Goal: Information Seeking & Learning: Learn about a topic

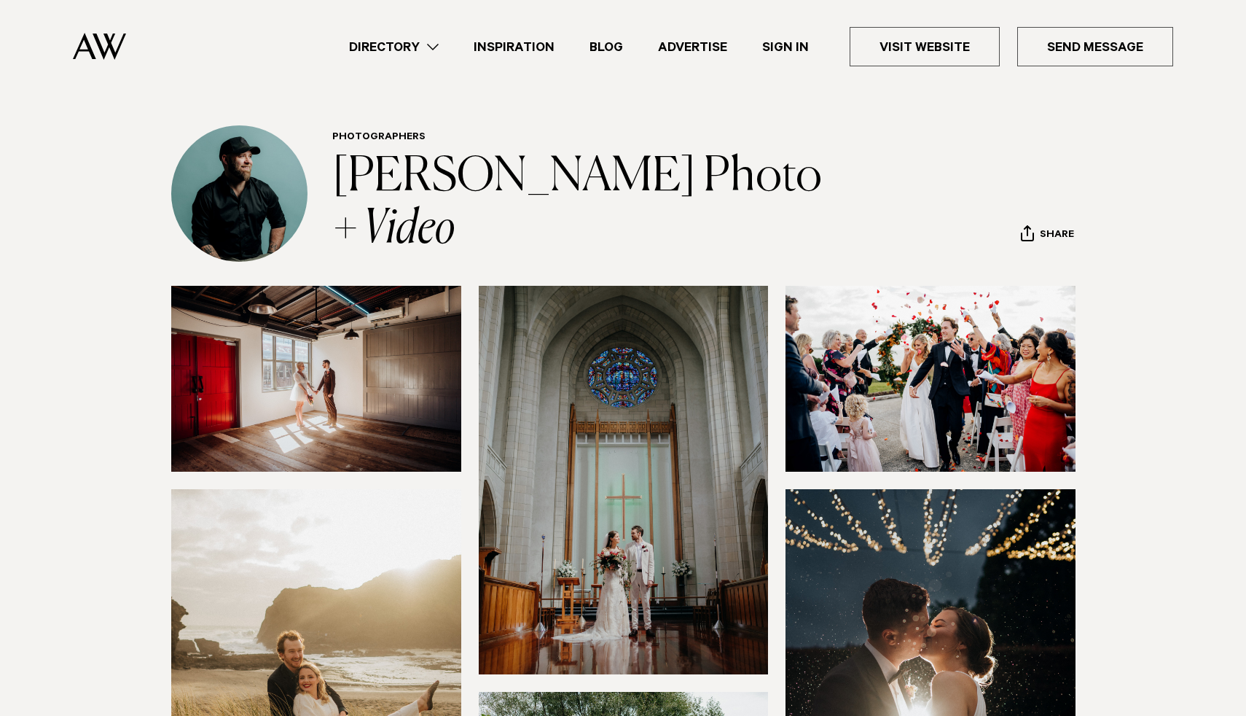
scroll to position [36, 0]
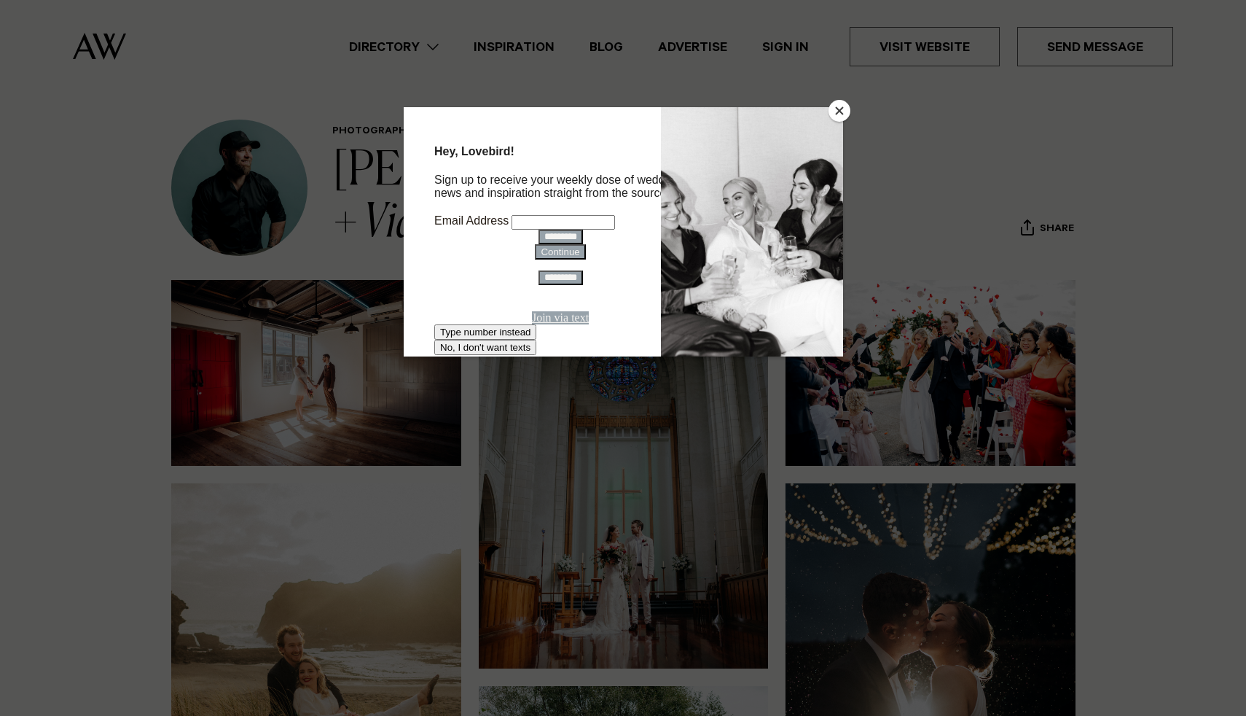
click at [834, 111] on button "Close" at bounding box center [840, 111] width 22 height 22
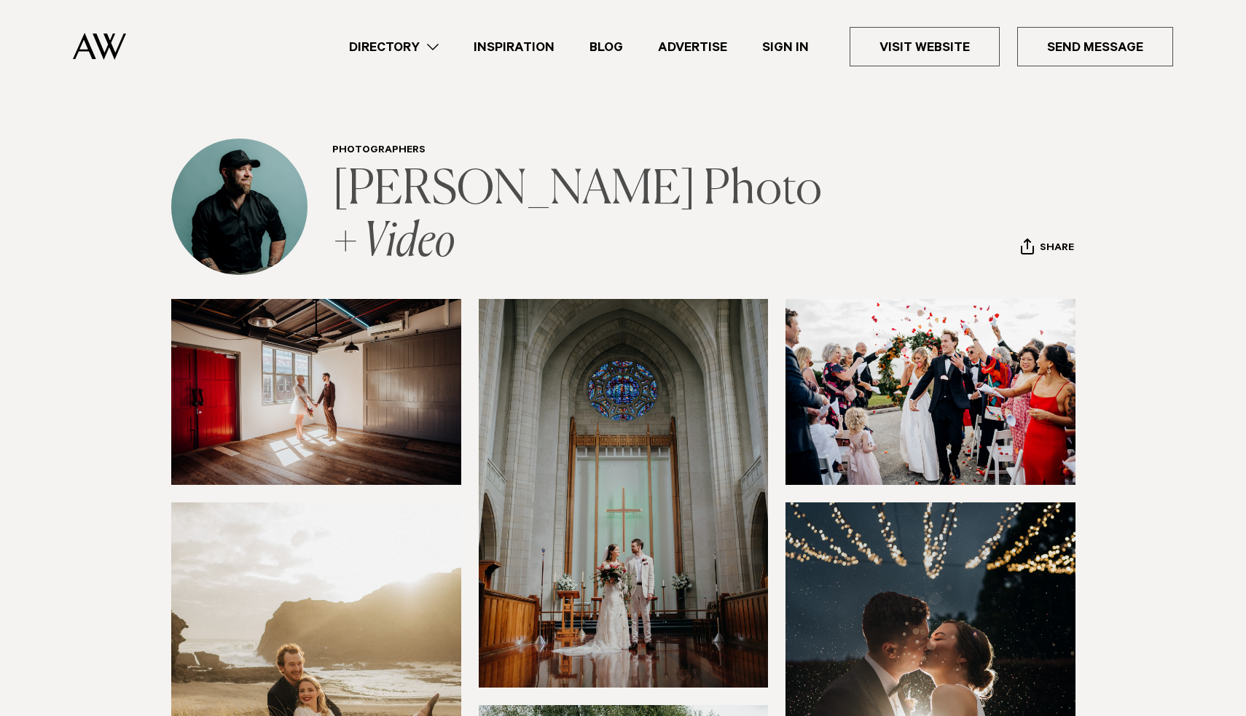
scroll to position [0, 0]
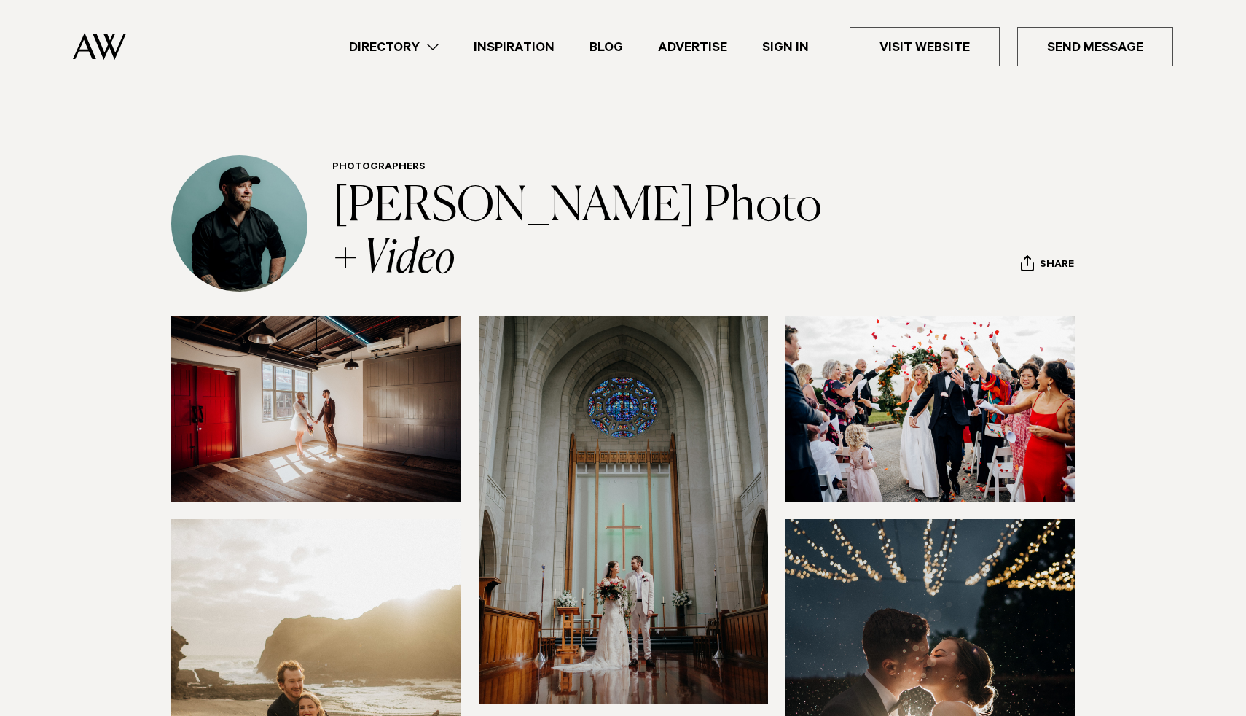
click at [426, 50] on link "Directory" at bounding box center [394, 47] width 125 height 20
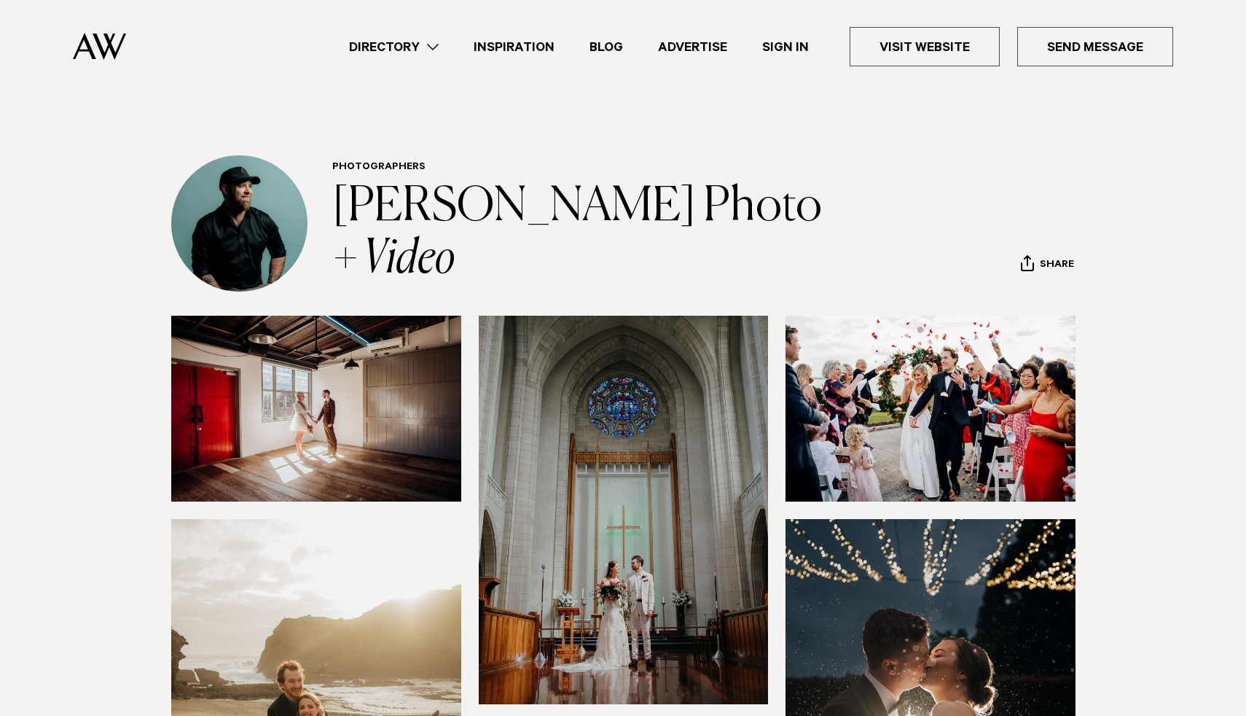
click at [417, 47] on link "Directory" at bounding box center [394, 47] width 125 height 20
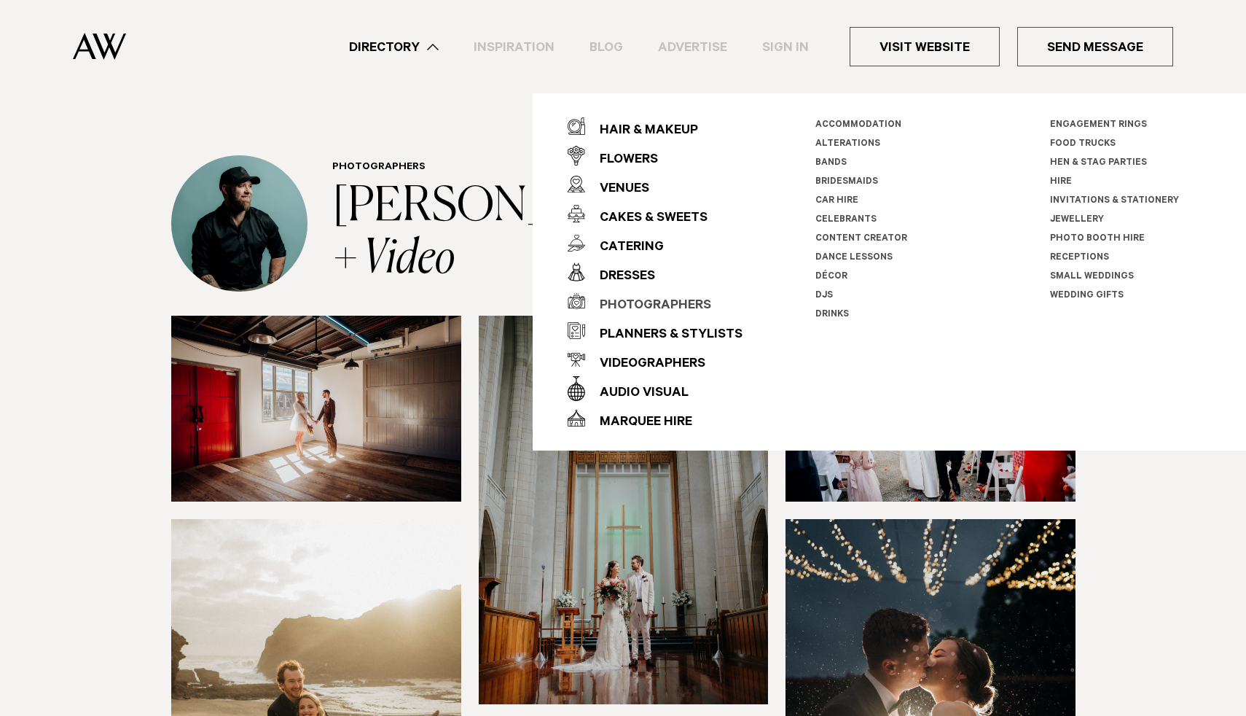
click at [669, 301] on div "Photographers" at bounding box center [648, 305] width 126 height 29
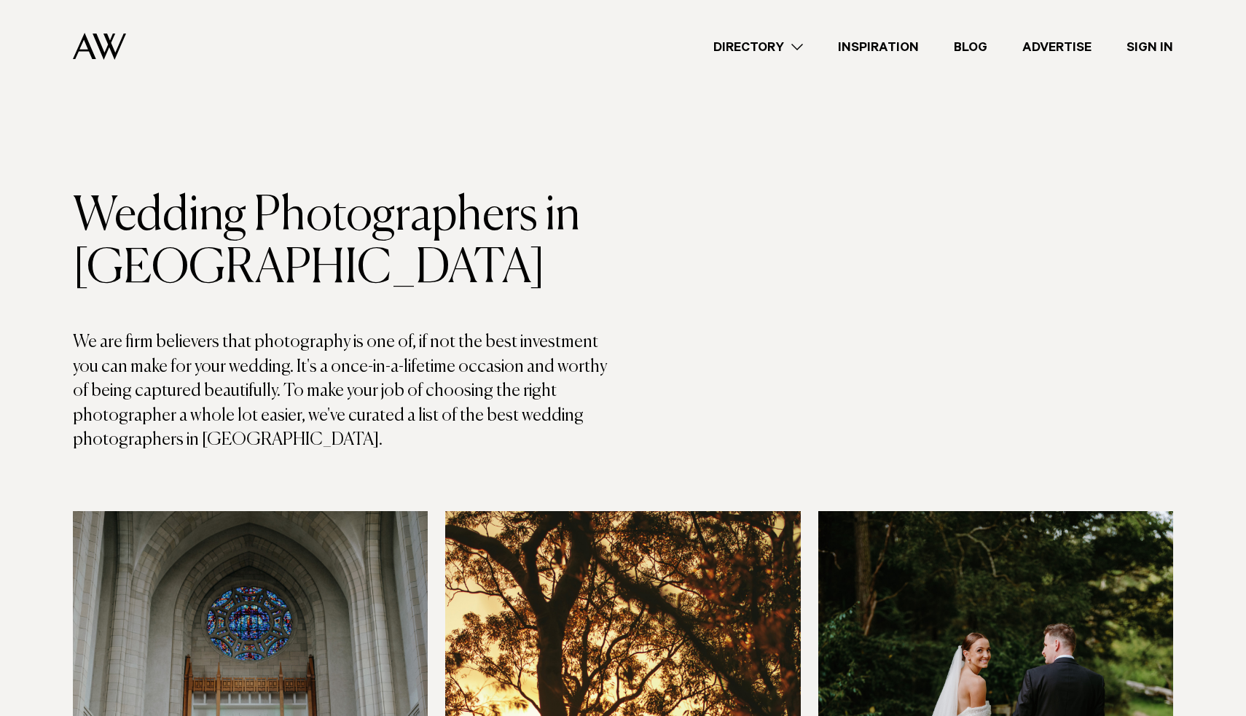
click at [775, 50] on link "Directory" at bounding box center [758, 47] width 125 height 20
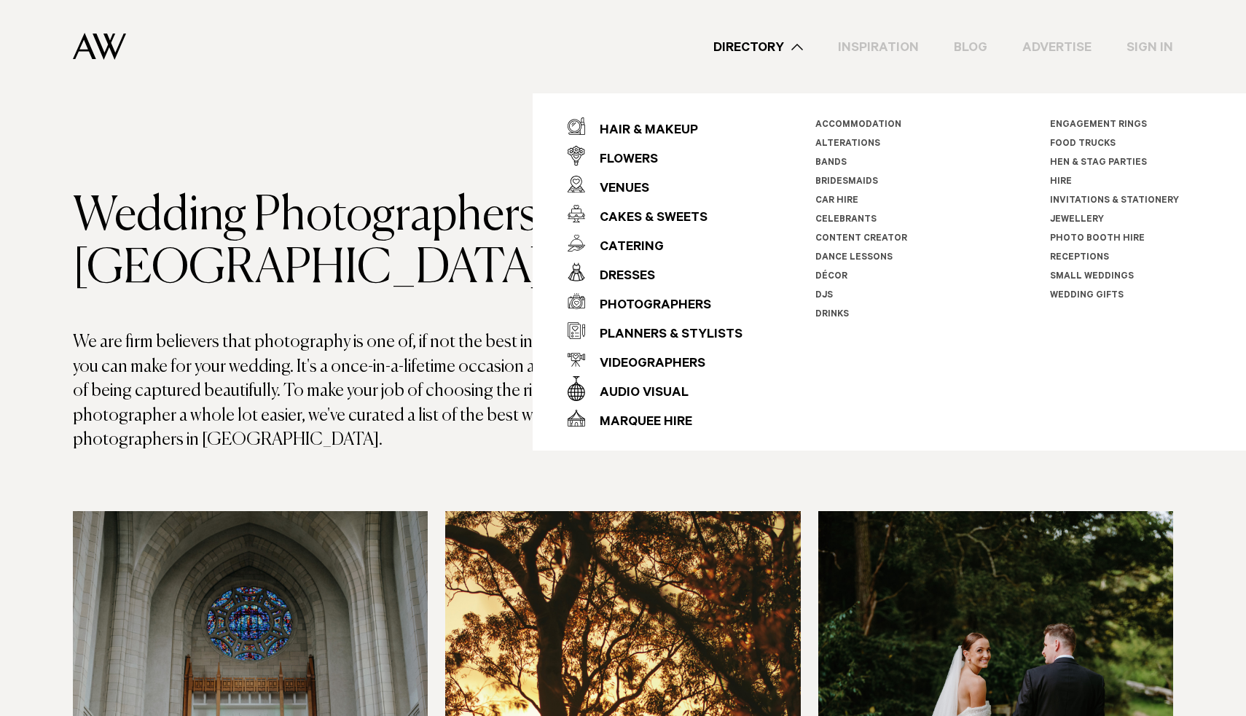
click at [434, 280] on h1 "Wedding Photographers in Auckland" at bounding box center [348, 242] width 550 height 105
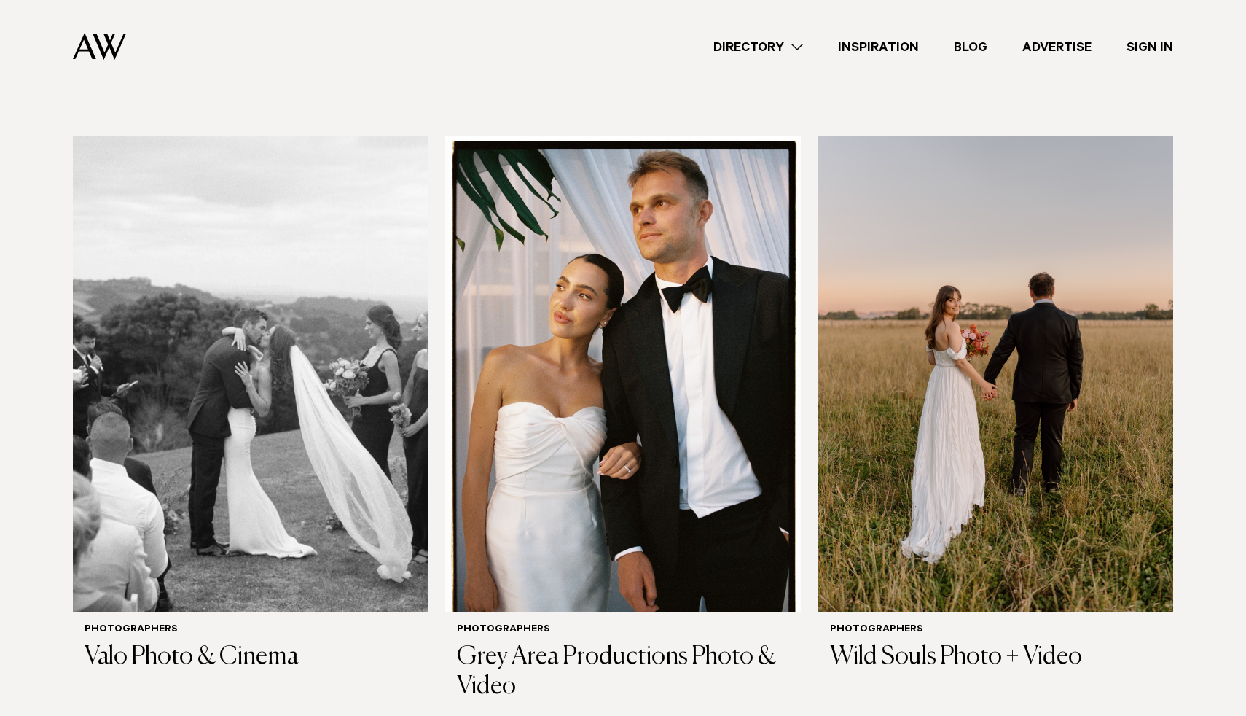
scroll to position [5166, 0]
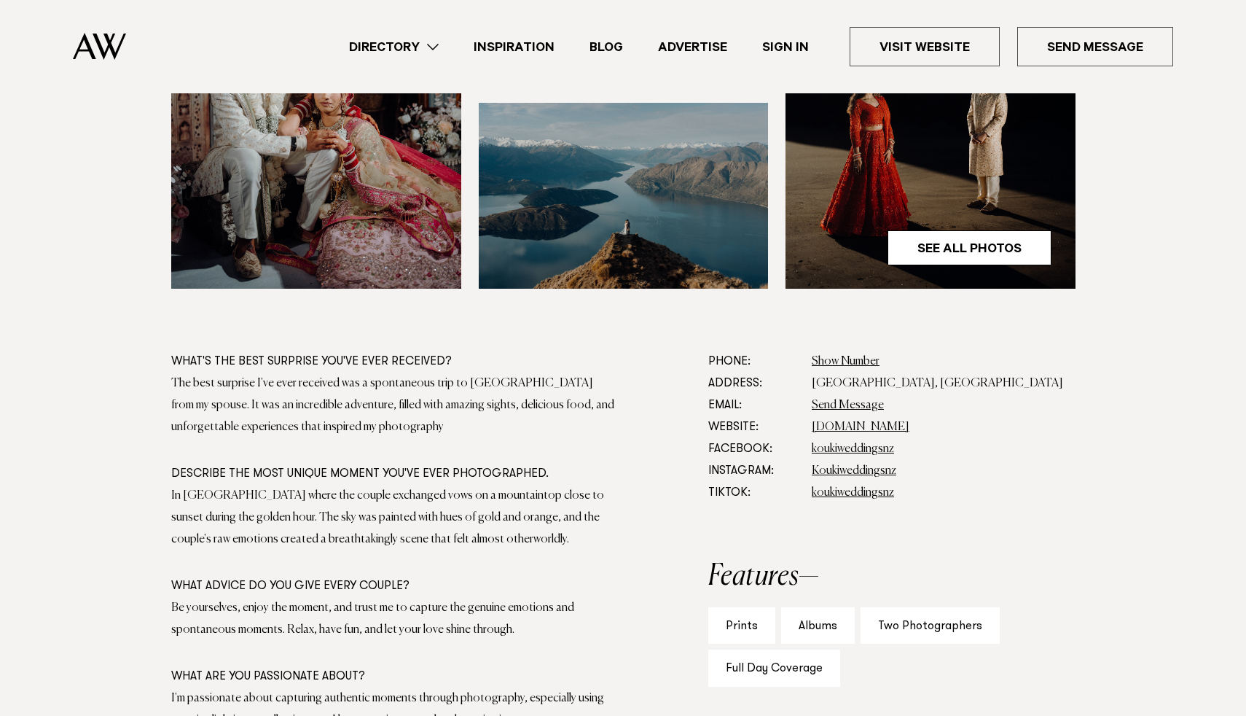
scroll to position [622, 0]
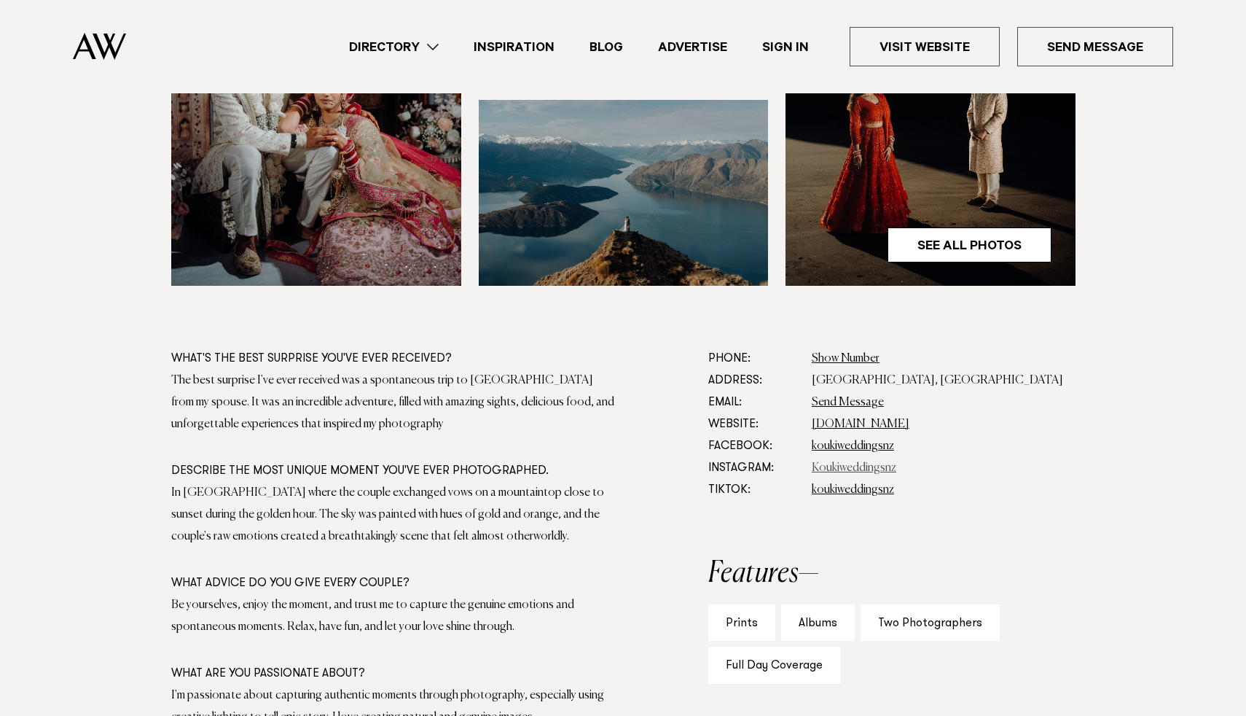
click at [857, 469] on link "Koukiweddingsnz" at bounding box center [854, 468] width 85 height 12
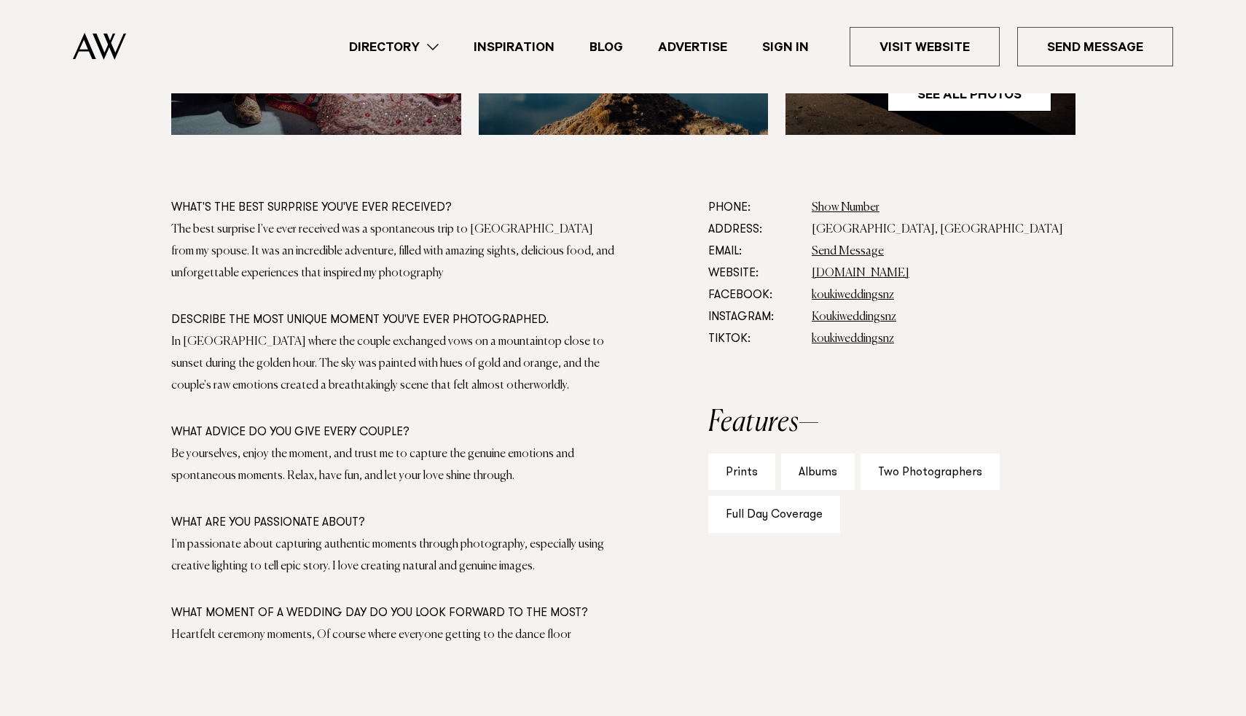
scroll to position [770, 0]
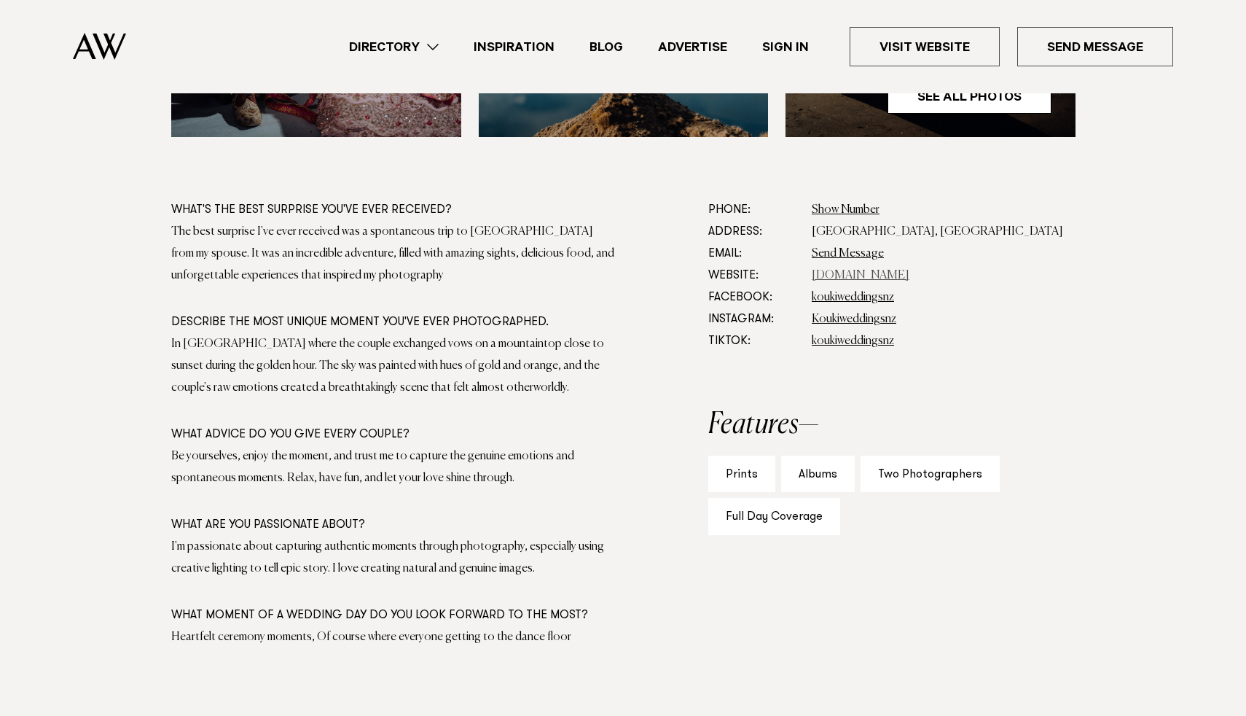
click at [857, 277] on link "koukiphotographynz.com" at bounding box center [861, 276] width 98 height 12
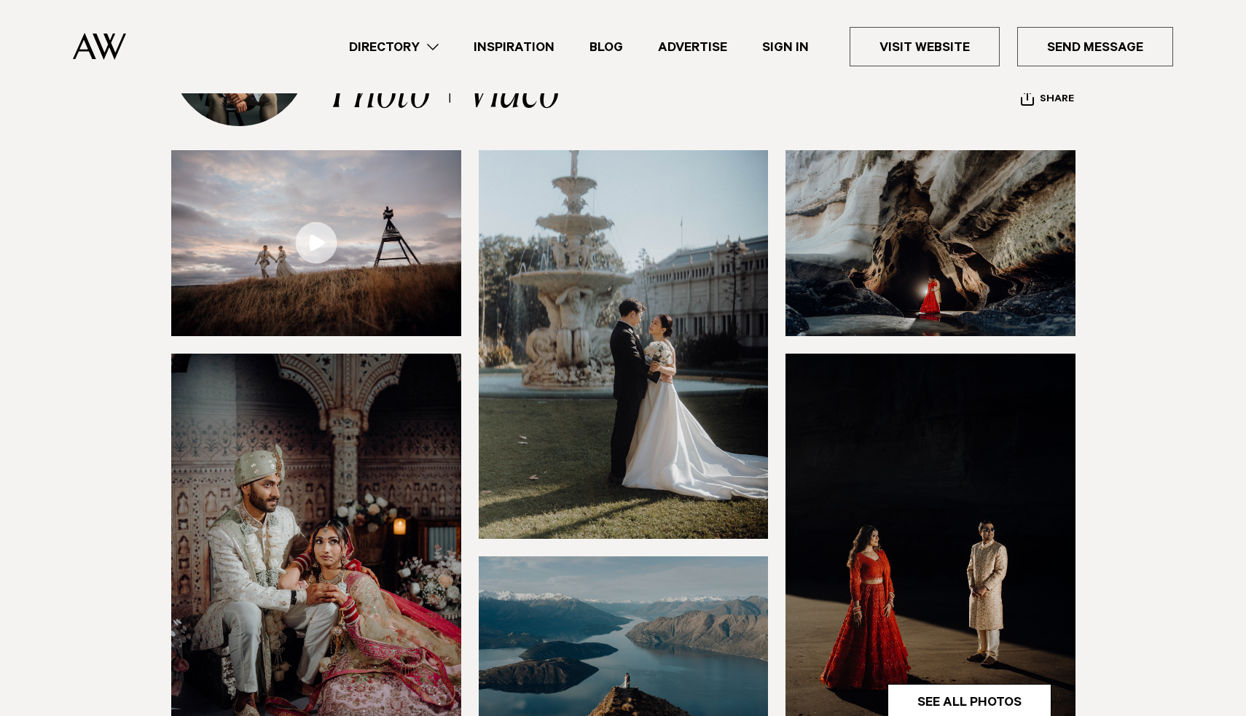
scroll to position [82, 0]
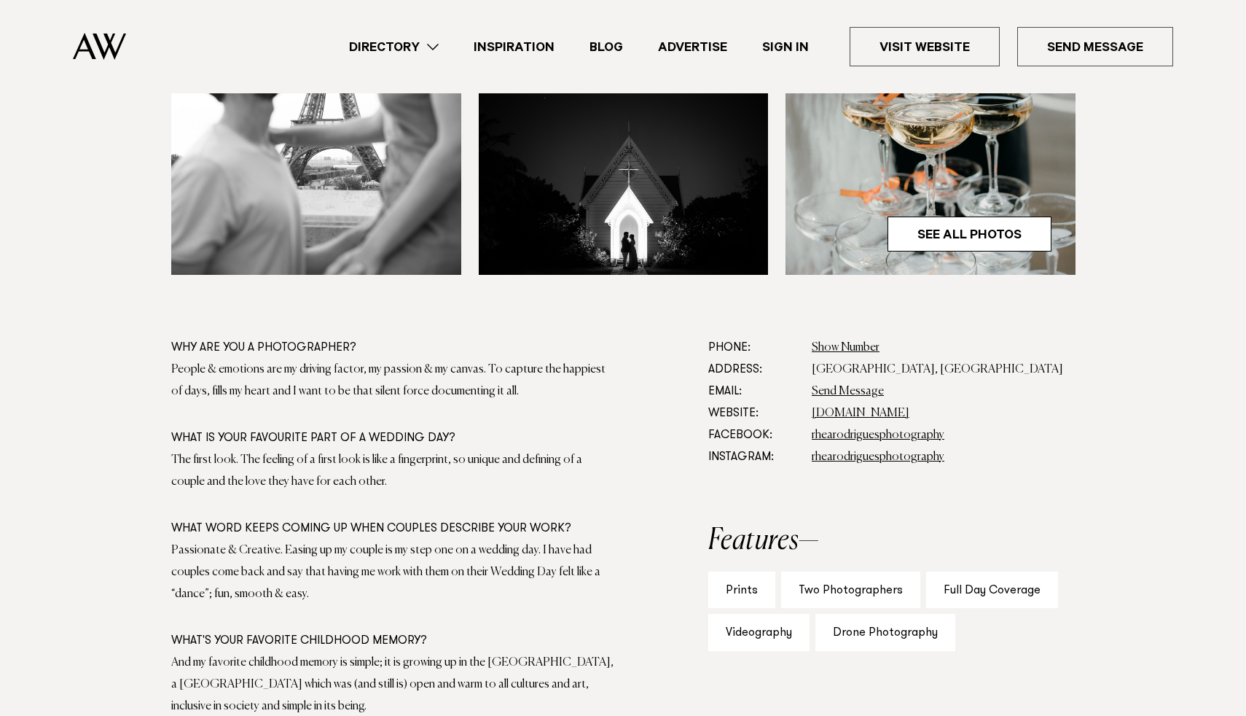
scroll to position [633, 0]
click at [876, 453] on link "rhearodriguesphotography" at bounding box center [878, 456] width 133 height 12
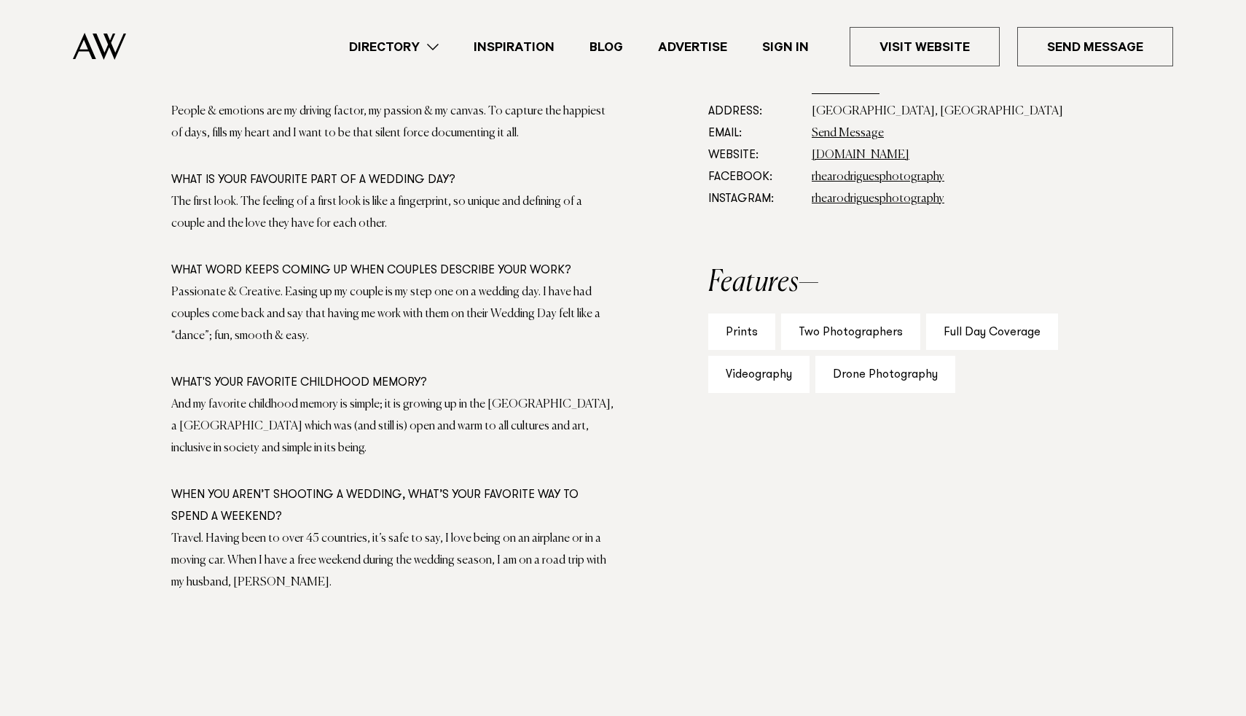
scroll to position [879, 0]
